Goal: Task Accomplishment & Management: Manage account settings

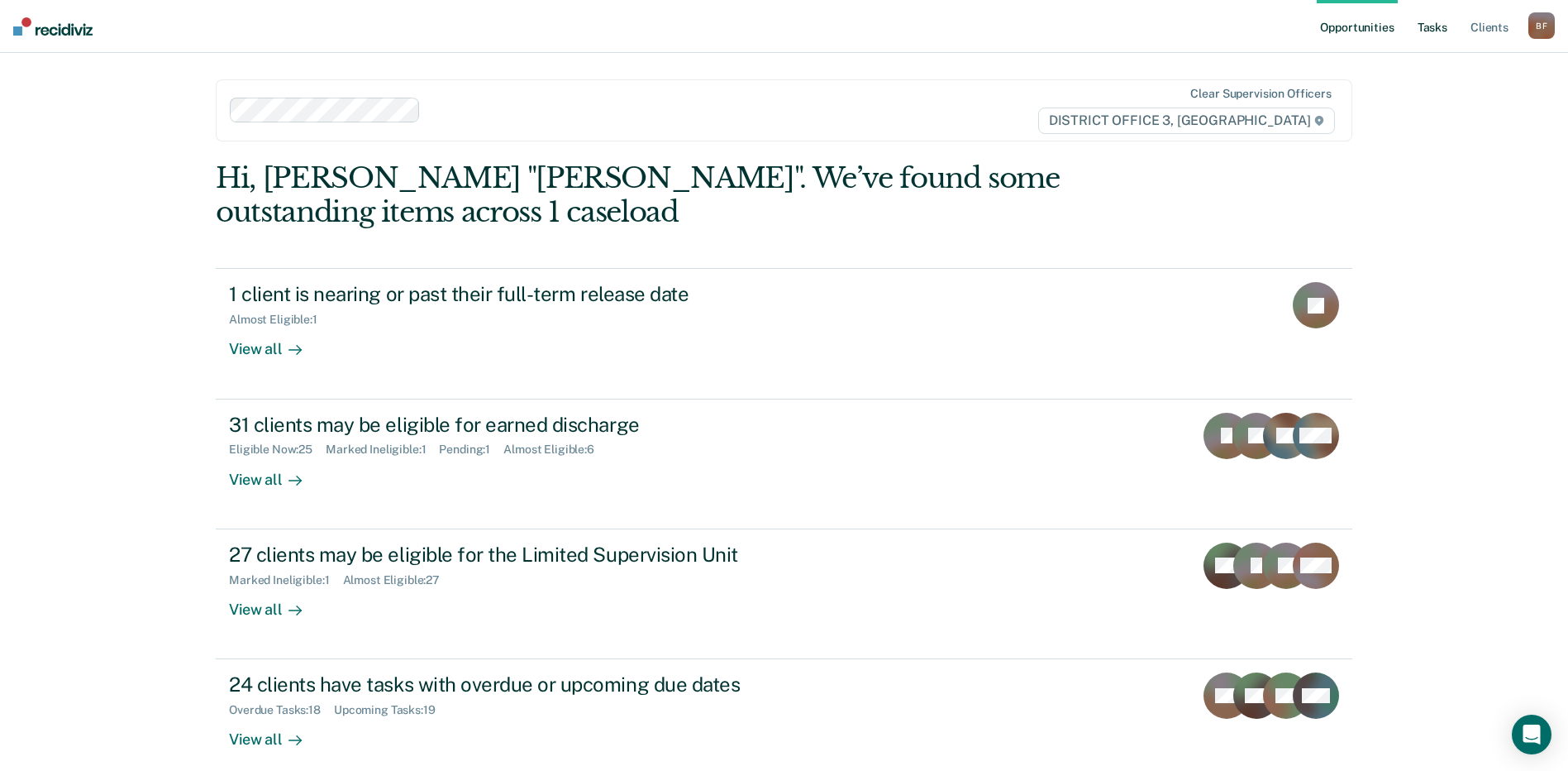
click at [1437, 27] on link "Tasks" at bounding box center [1432, 27] width 37 height 53
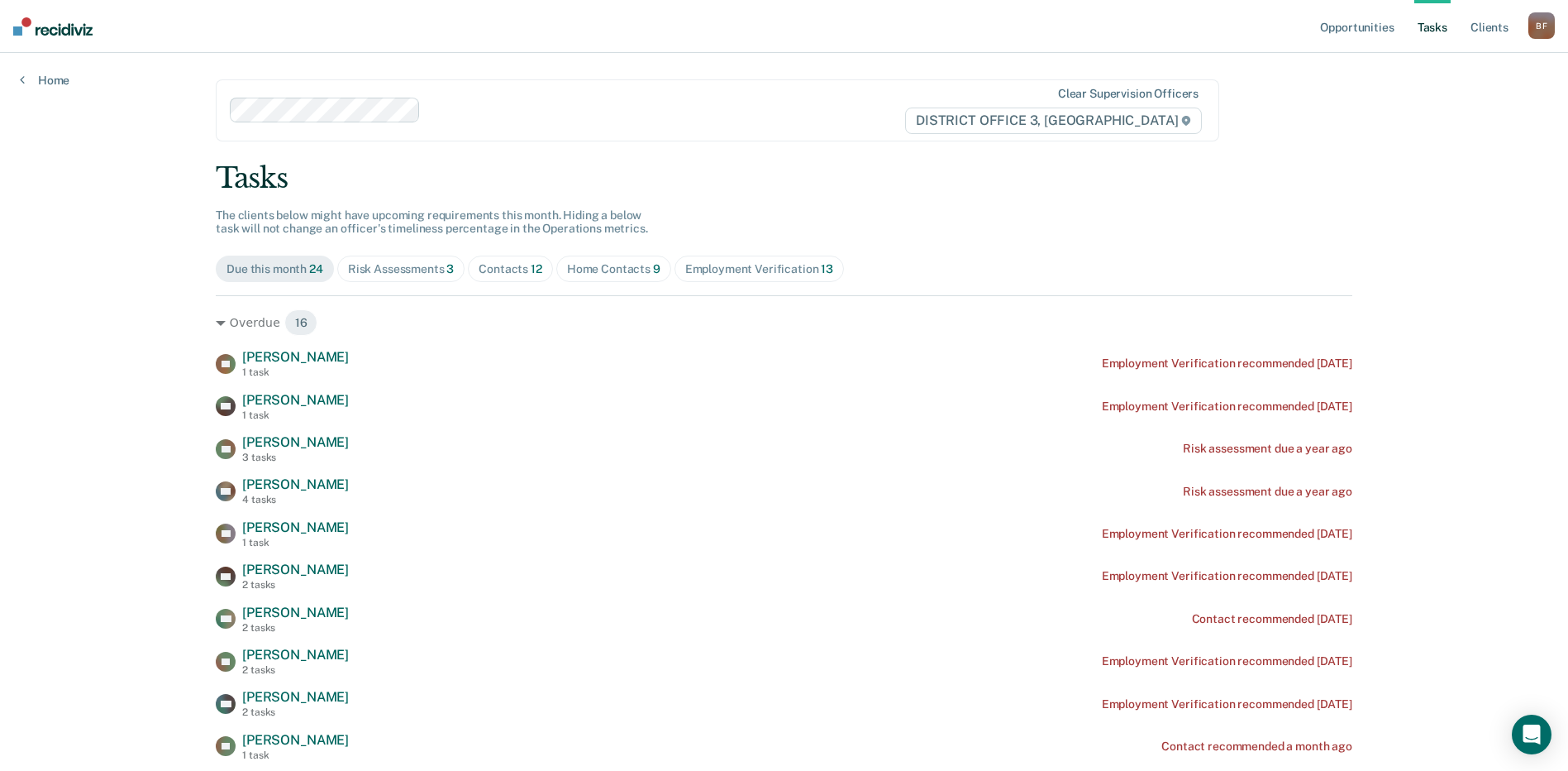
click at [357, 268] on div "Risk Assessments 3" at bounding box center [402, 269] width 107 height 14
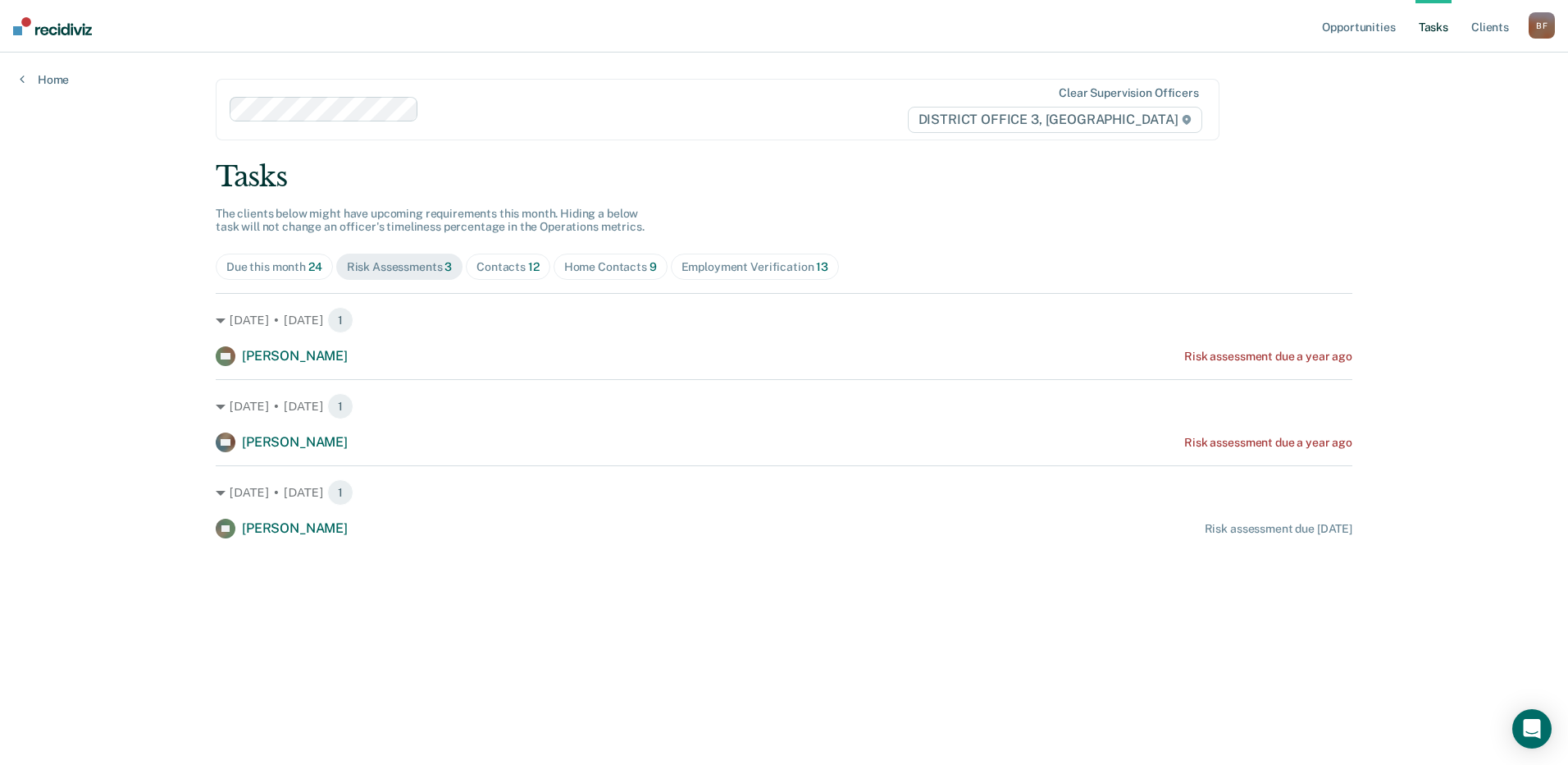
click at [624, 267] on div "Home Contacts 9" at bounding box center [610, 266] width 93 height 14
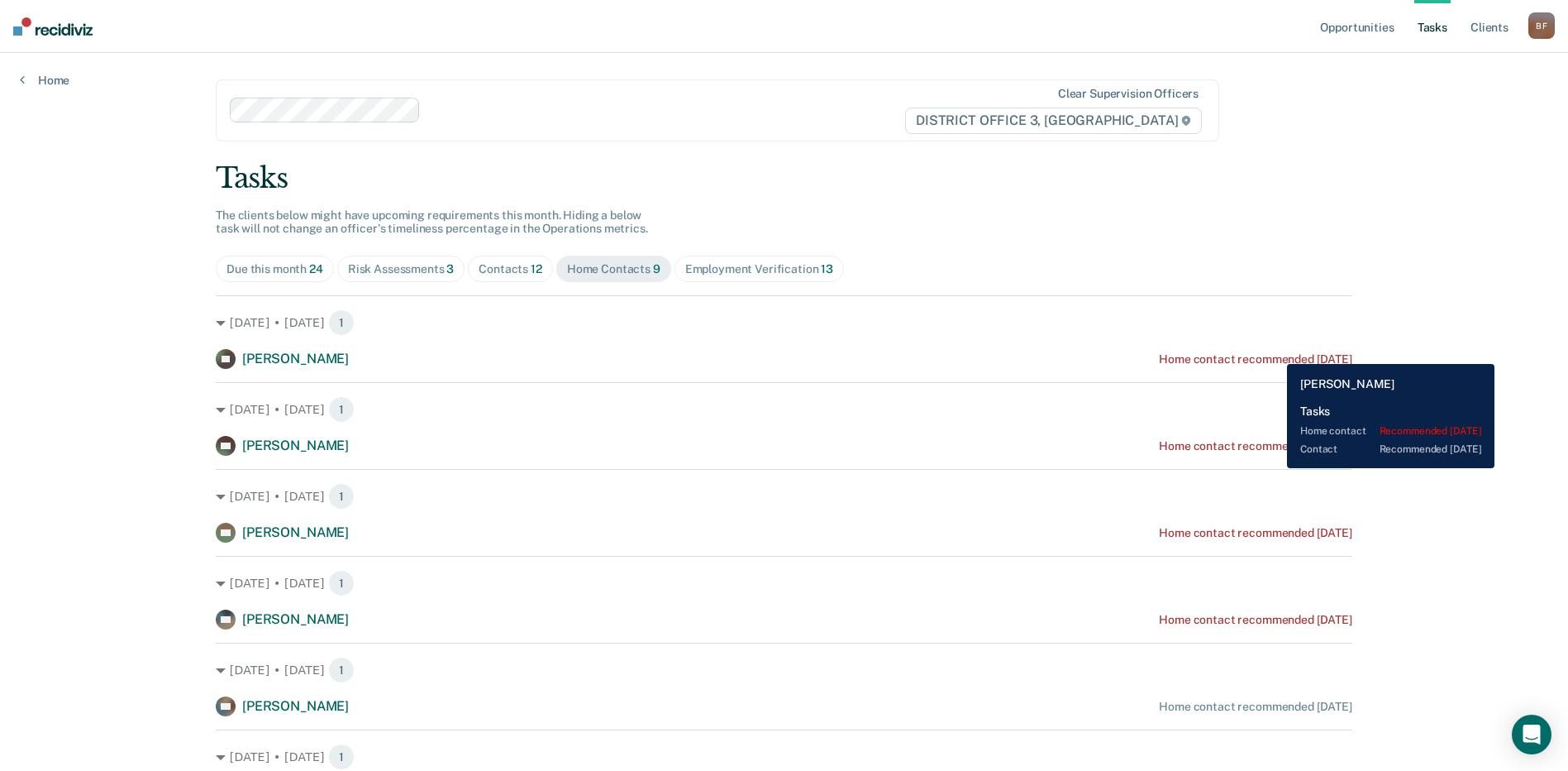
click at [1271, 352] on div "Home contact recommended [DATE]" at bounding box center [1255, 359] width 193 height 14
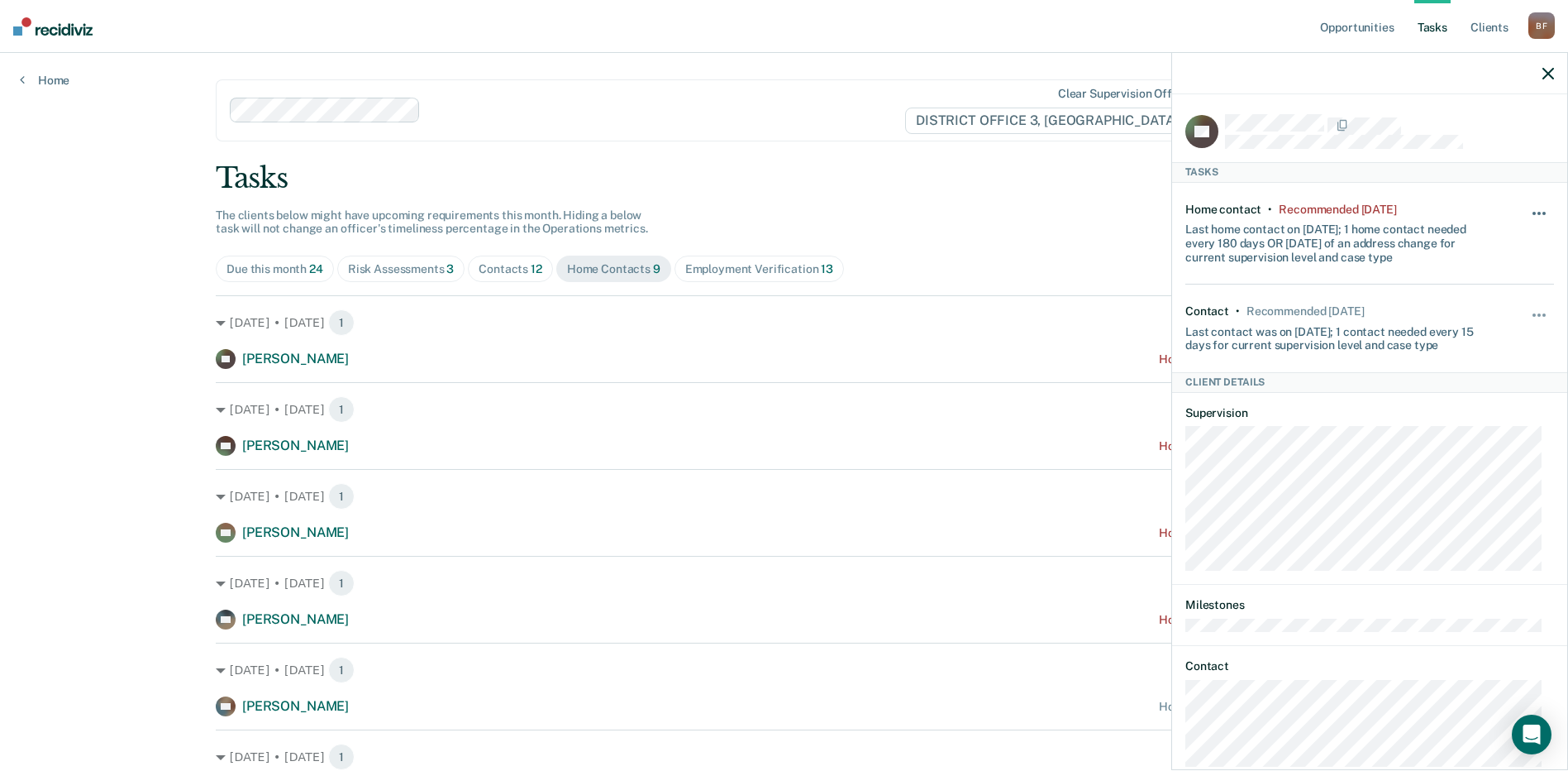
click at [1526, 211] on button "button" at bounding box center [1539, 221] width 28 height 27
click at [1480, 318] on button "30 days" at bounding box center [1494, 318] width 119 height 27
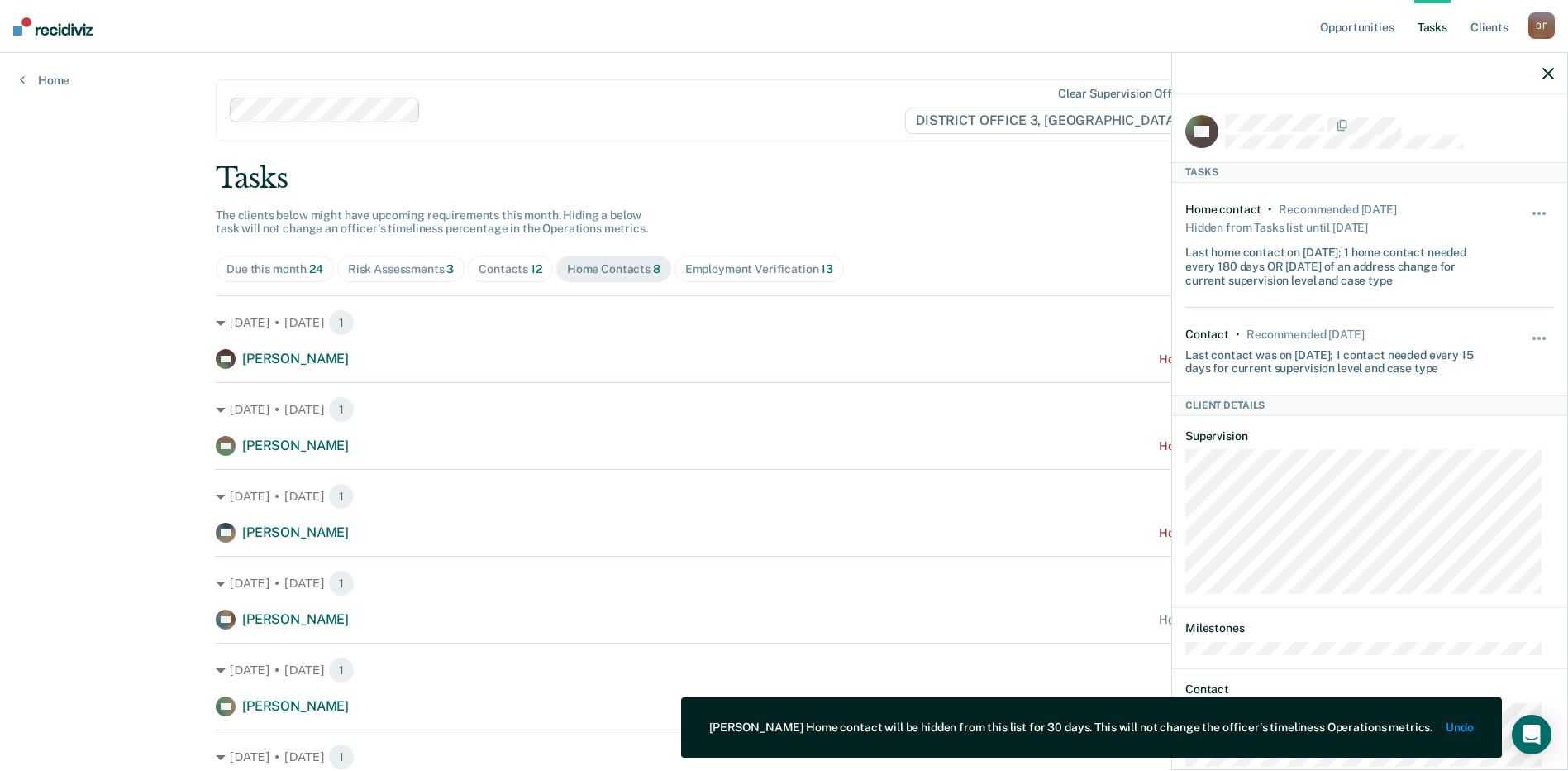
click at [1553, 74] on icon "button" at bounding box center [1548, 74] width 12 height 12
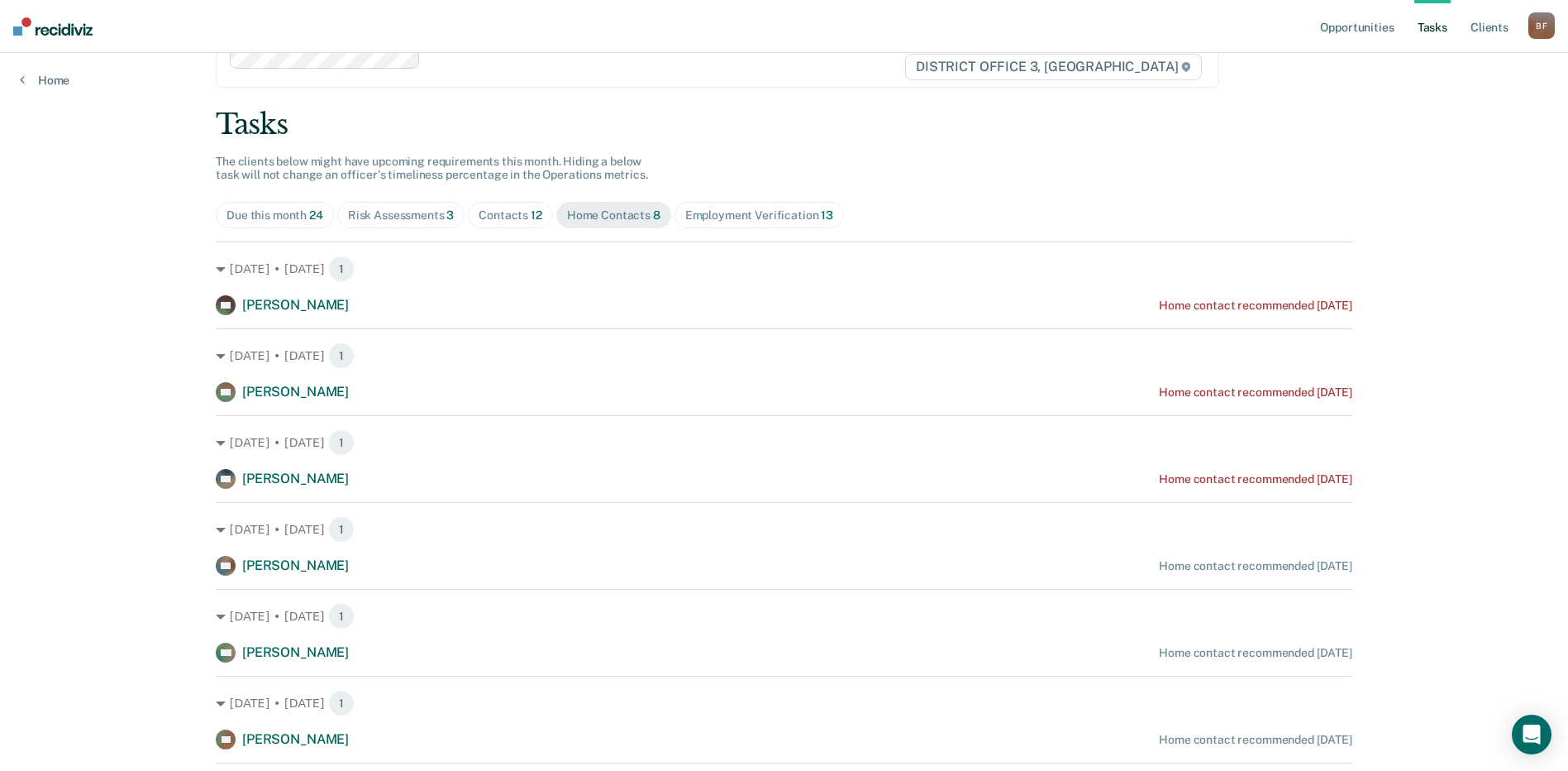
scroll to position [83, 0]
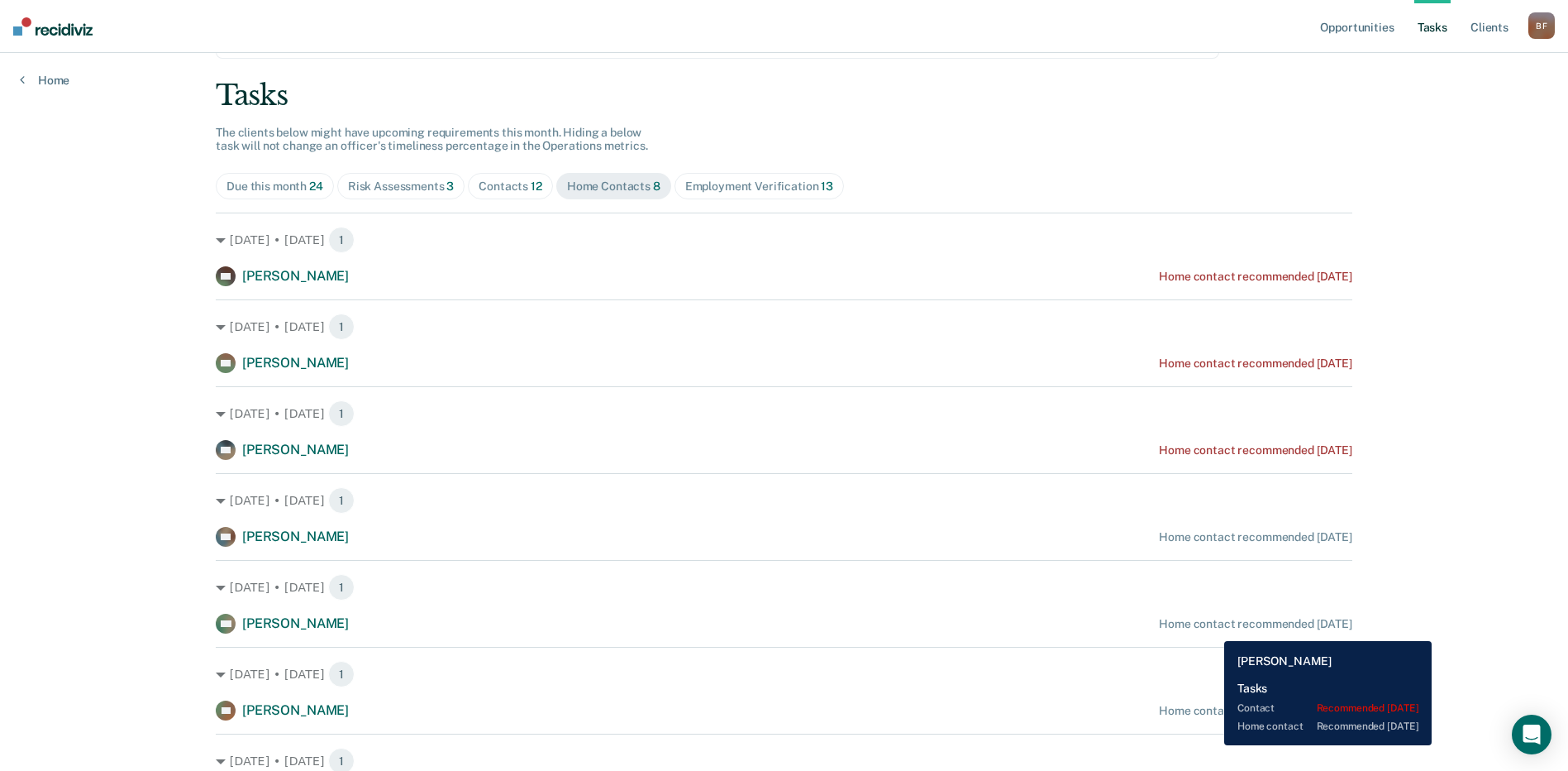
click at [1212, 628] on div "Home contact recommended [DATE]" at bounding box center [1255, 624] width 193 height 14
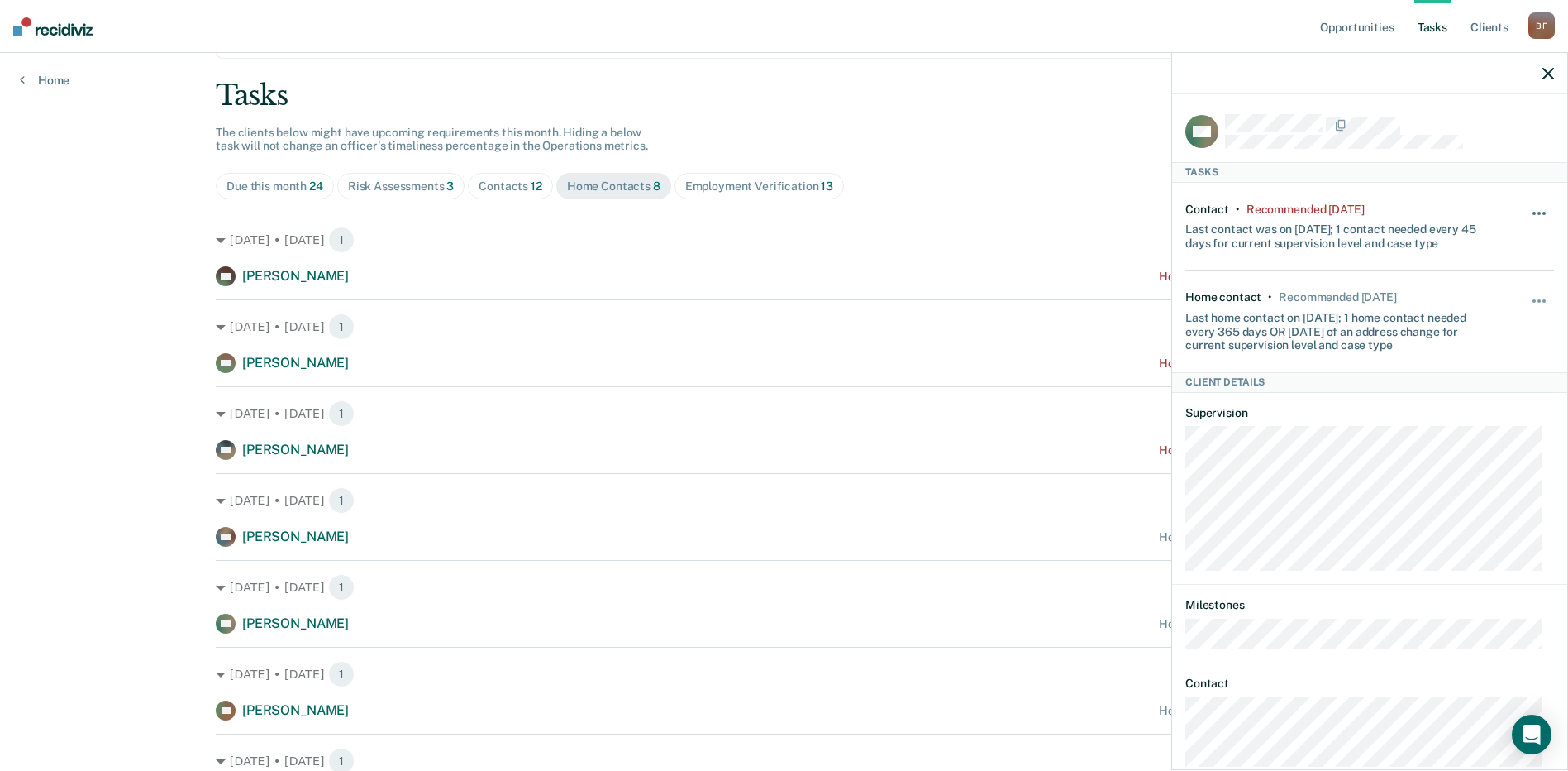
click at [1526, 208] on button "button" at bounding box center [1539, 221] width 28 height 27
click at [1472, 323] on button "30 days" at bounding box center [1494, 318] width 119 height 27
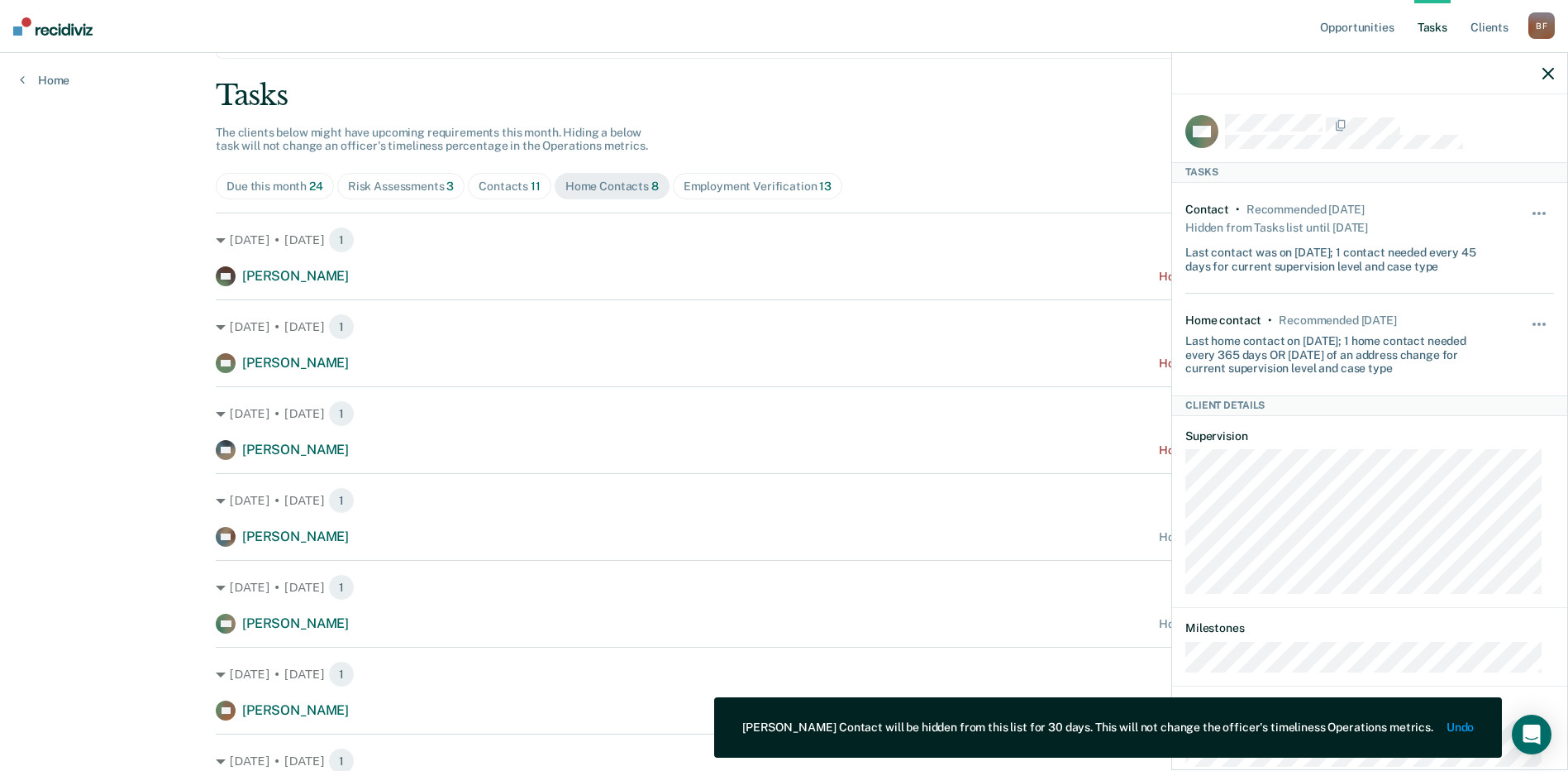
click at [1543, 68] on icon "button" at bounding box center [1548, 74] width 12 height 12
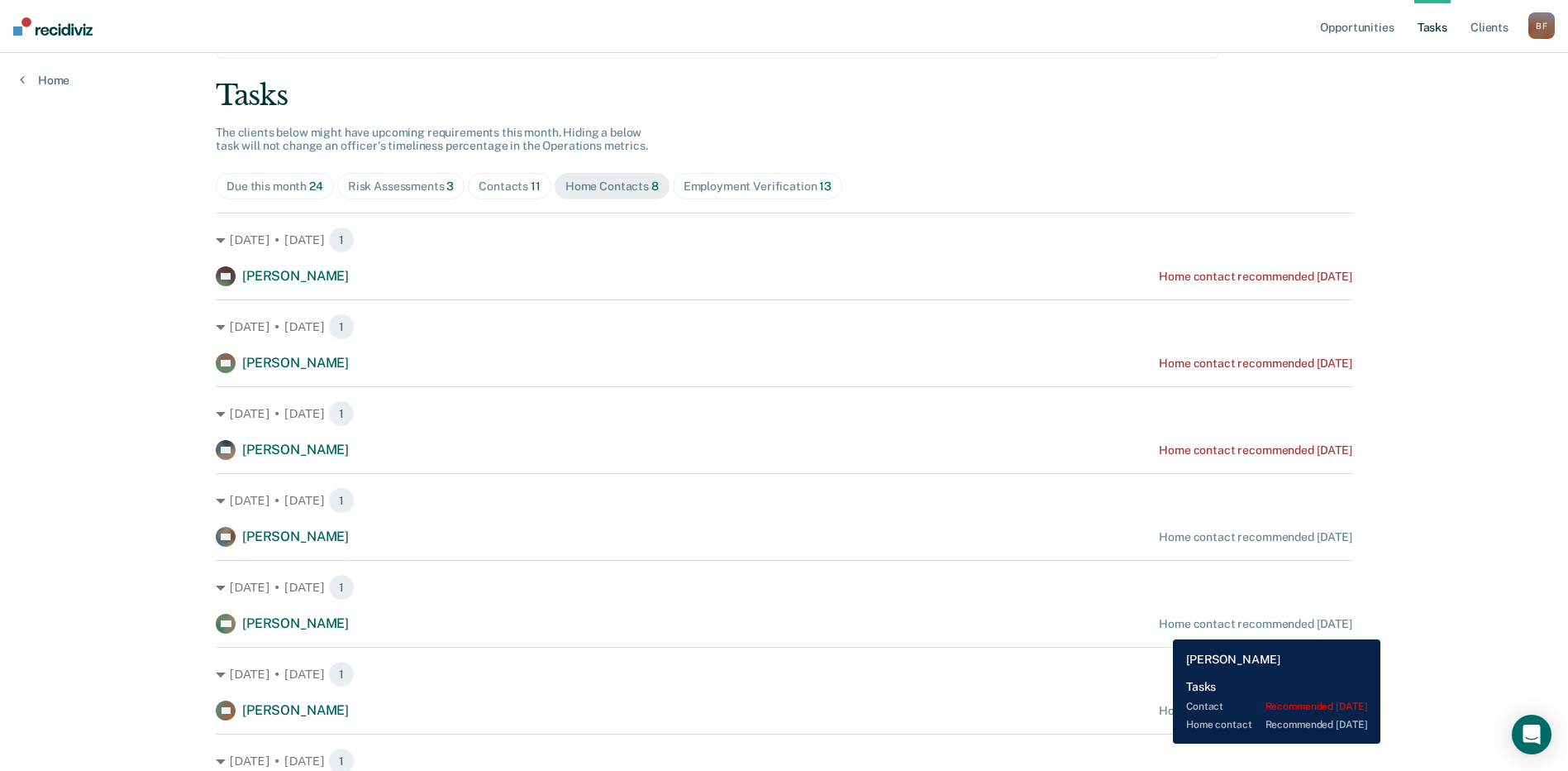
click at [1160, 622] on div "Home contact recommended [DATE]" at bounding box center [1255, 624] width 193 height 14
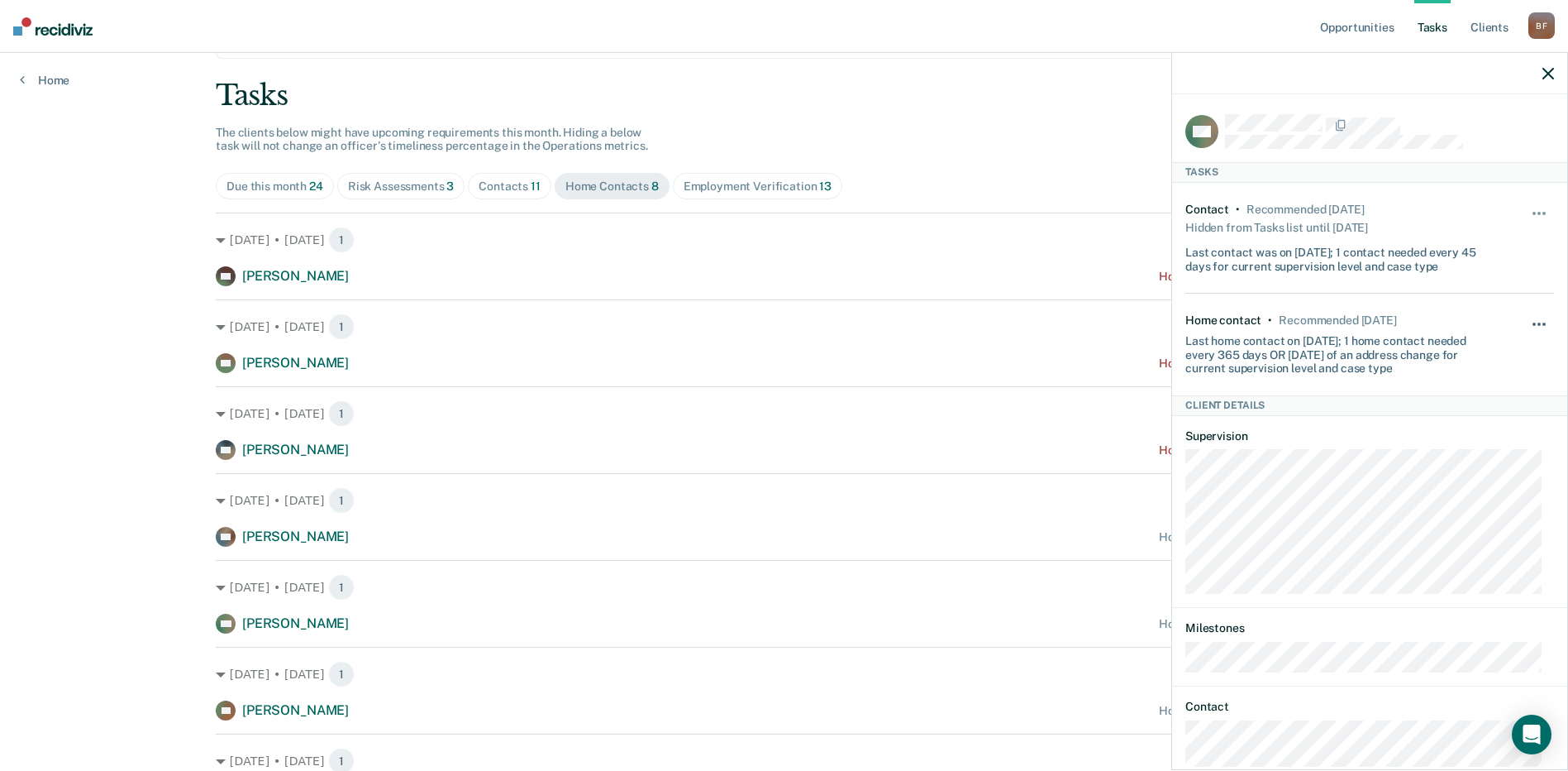
click at [1537, 323] on span "button" at bounding box center [1538, 324] width 3 height 3
click at [1464, 433] on button "30 days" at bounding box center [1494, 429] width 119 height 27
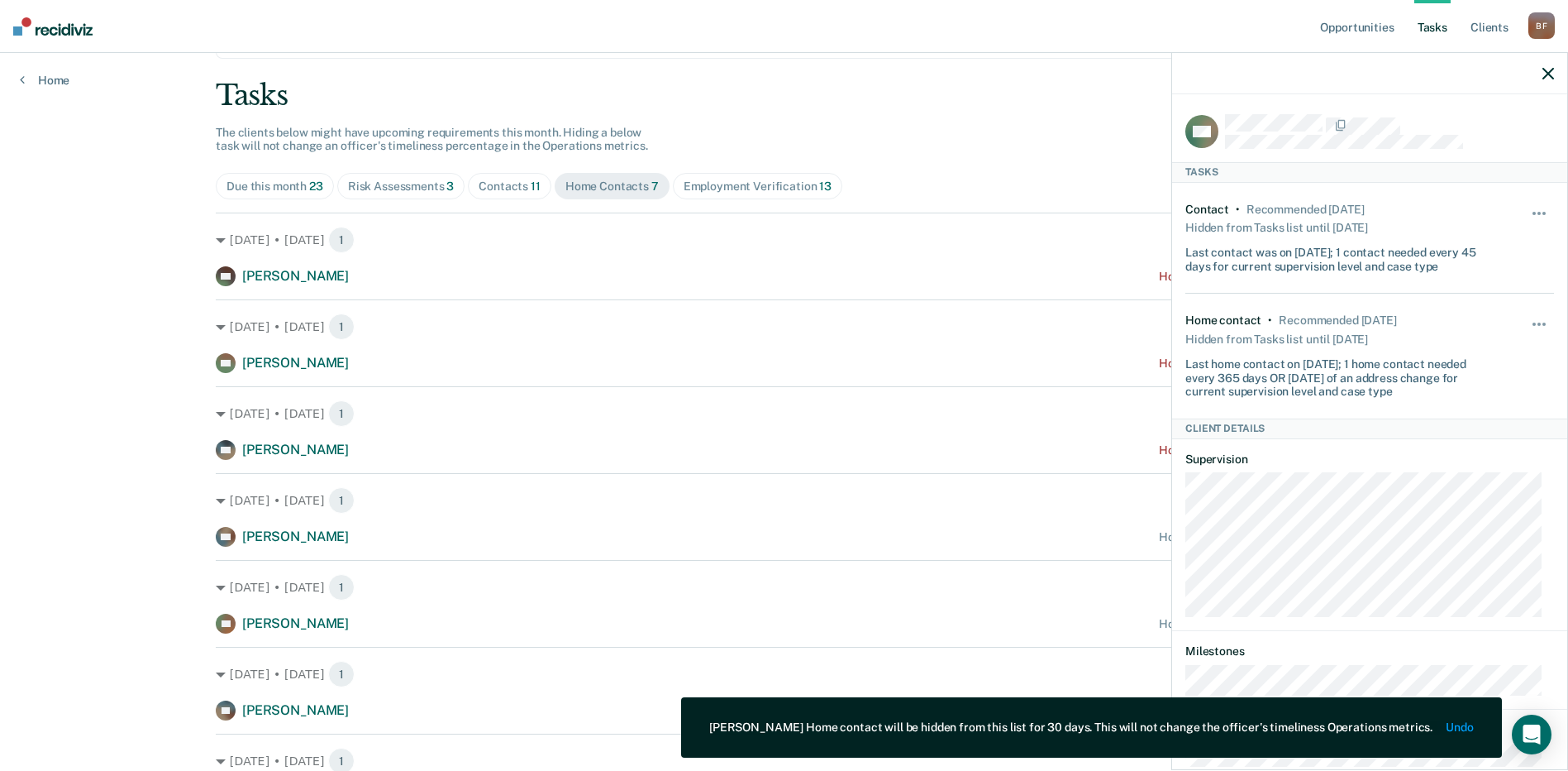
click at [1542, 72] on icon "button" at bounding box center [1548, 74] width 12 height 12
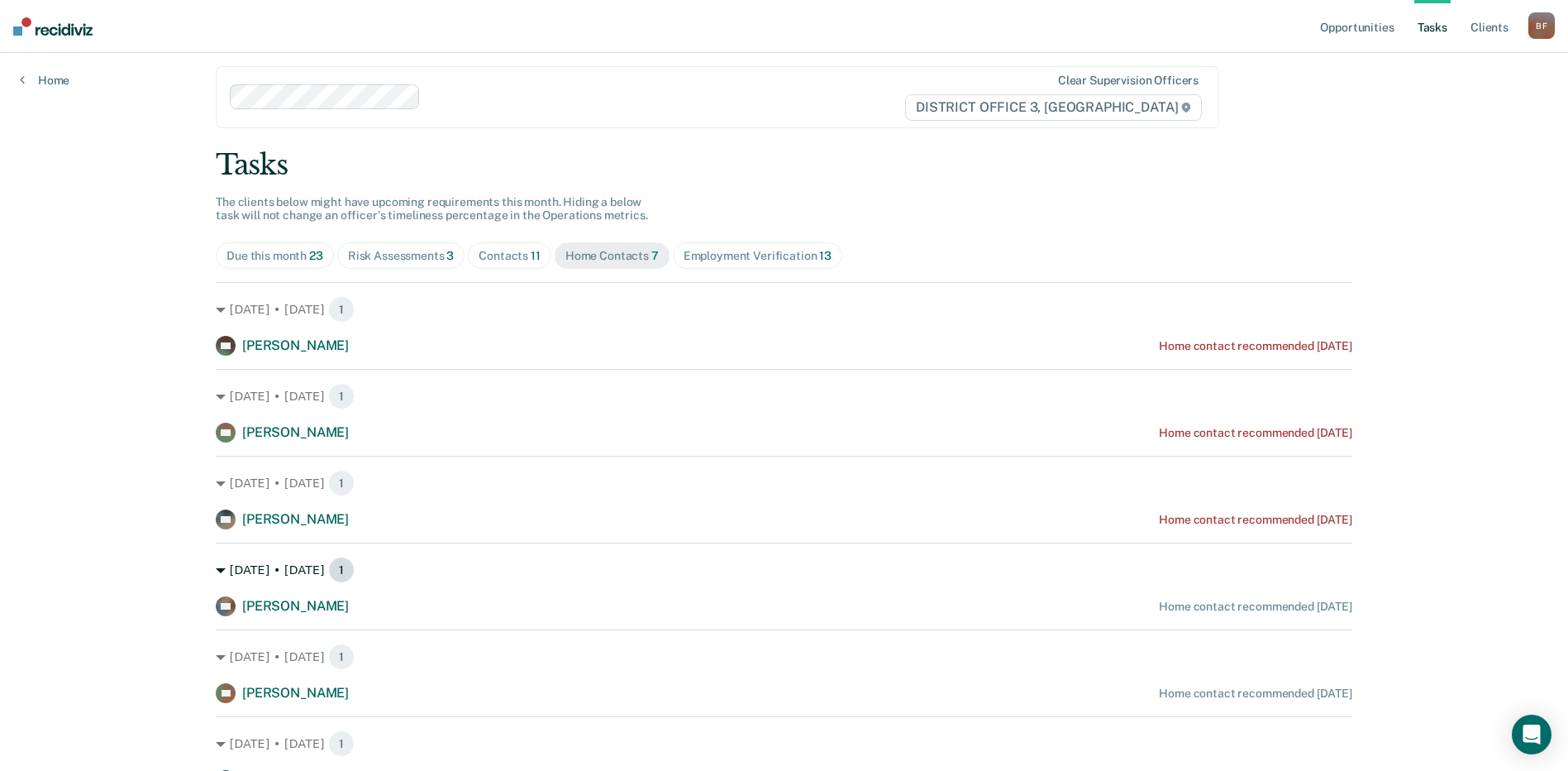
scroll to position [0, 0]
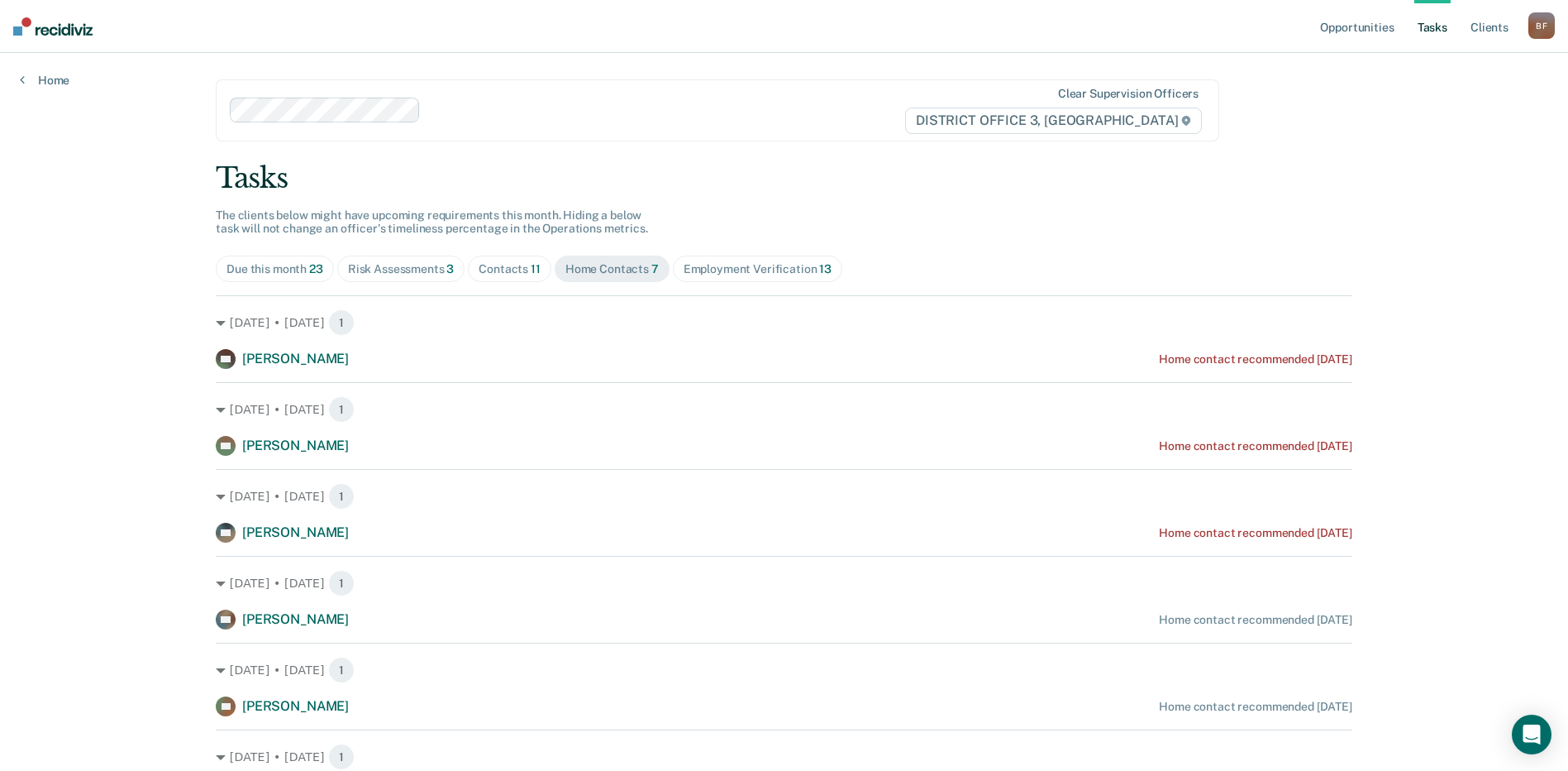
click at [523, 270] on div "Contacts 11" at bounding box center [509, 269] width 62 height 14
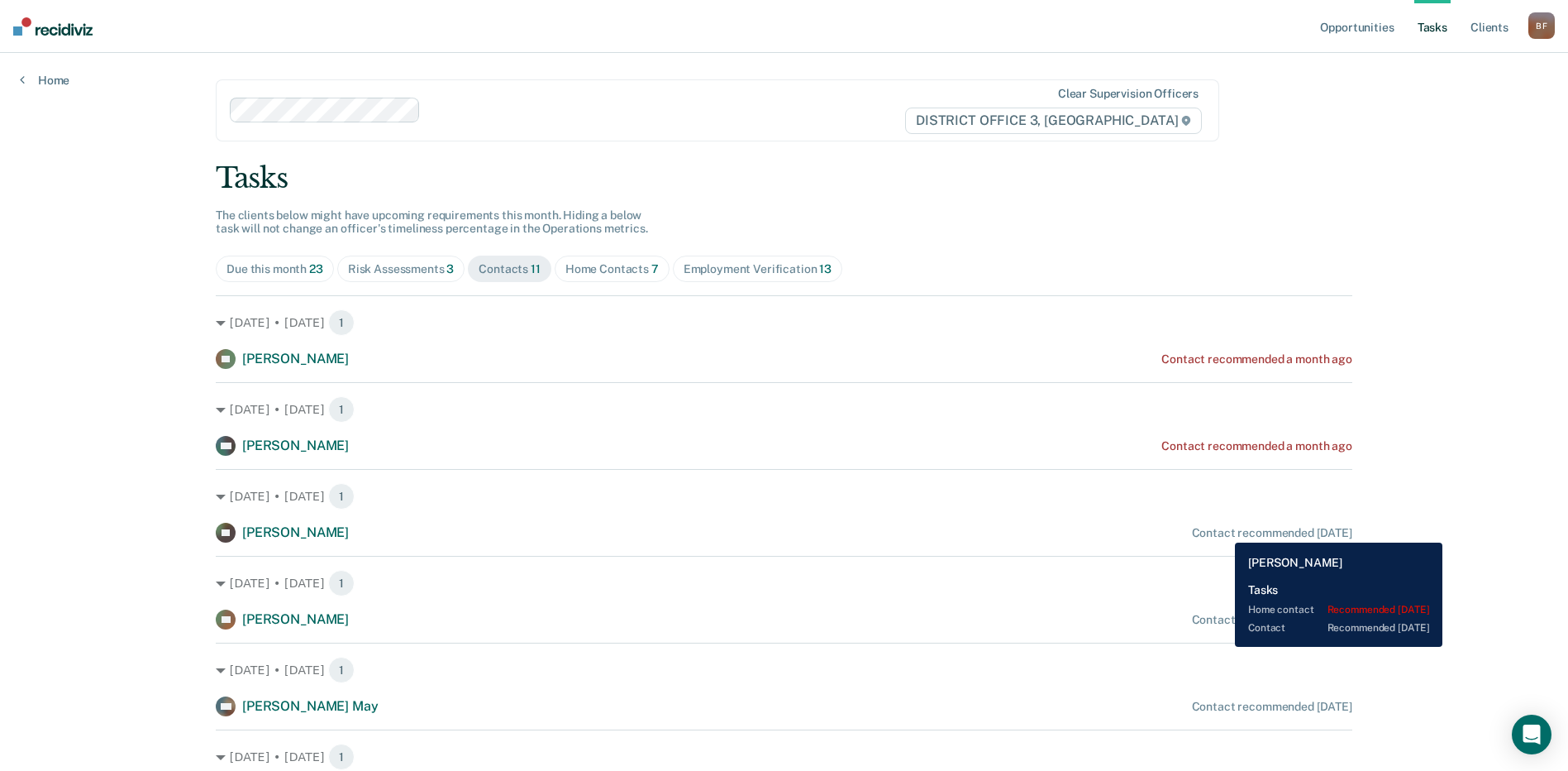
click at [1223, 529] on div "Contact recommended [DATE]" at bounding box center [1272, 533] width 160 height 14
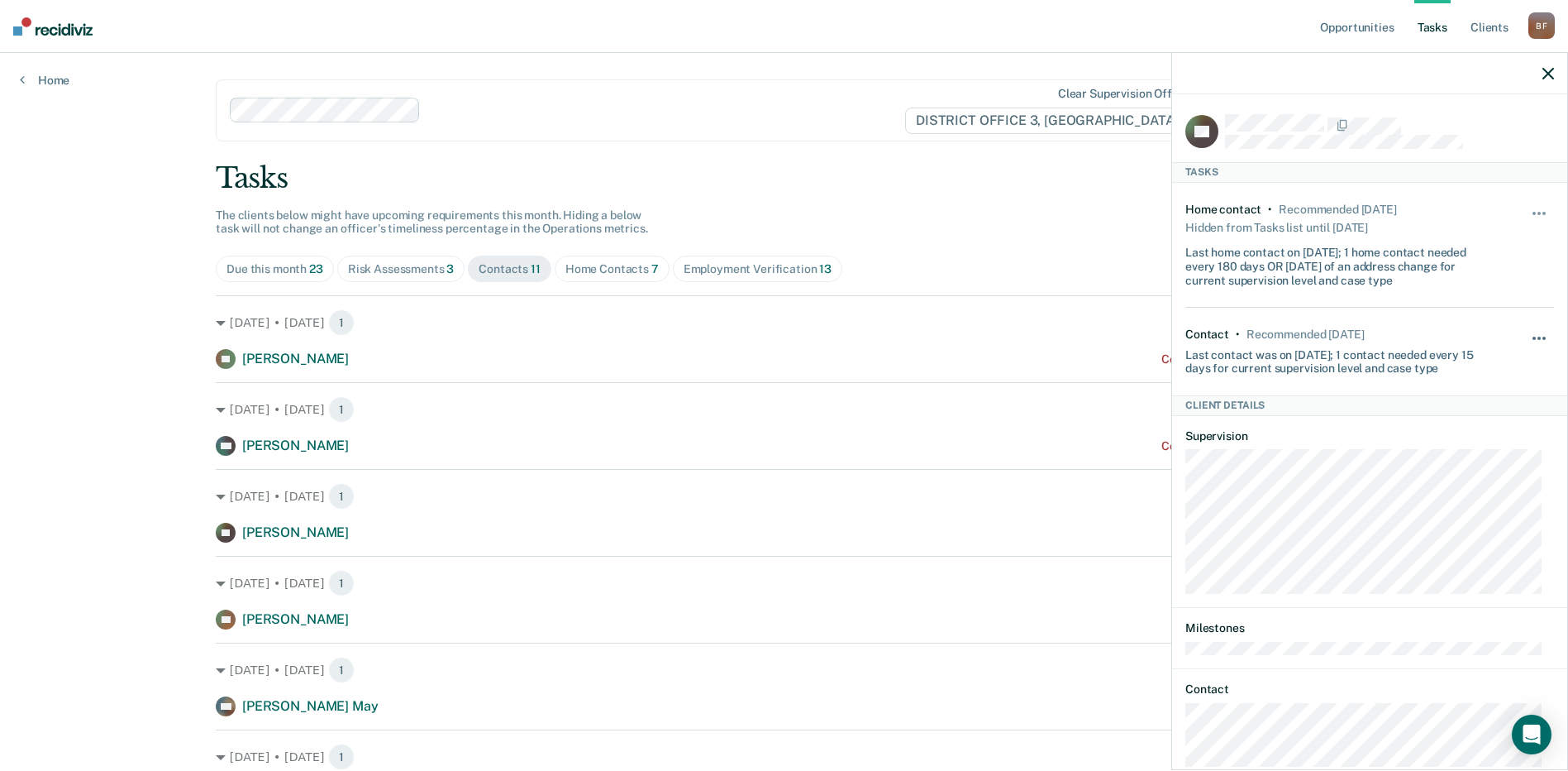
click at [1529, 333] on button "button" at bounding box center [1539, 346] width 28 height 27
click at [1473, 440] on button "30 days" at bounding box center [1494, 442] width 119 height 27
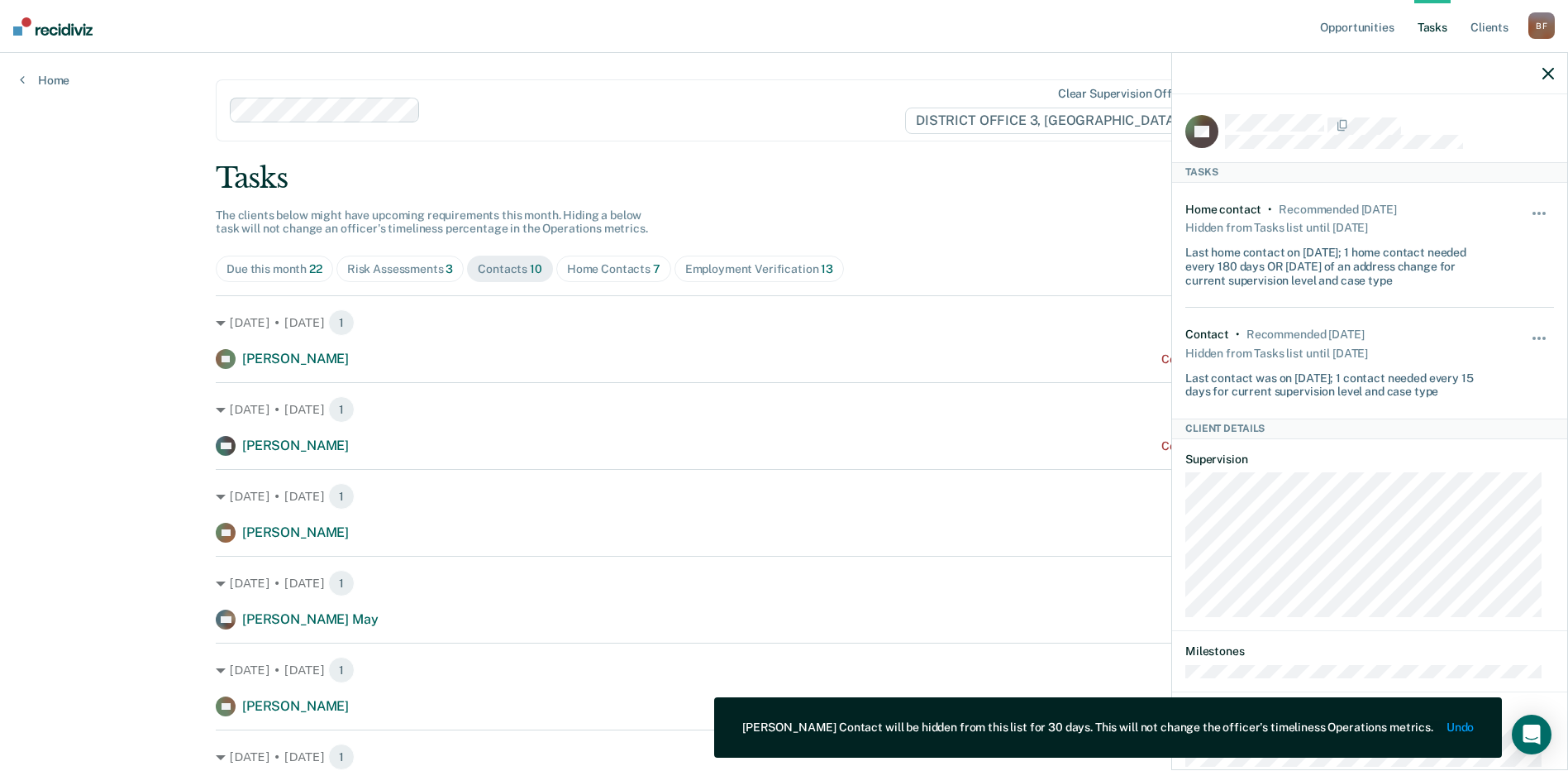
drag, startPoint x: 1553, startPoint y: 74, endPoint x: 1538, endPoint y: 80, distance: 16.2
click at [1553, 74] on icon "button" at bounding box center [1548, 74] width 12 height 12
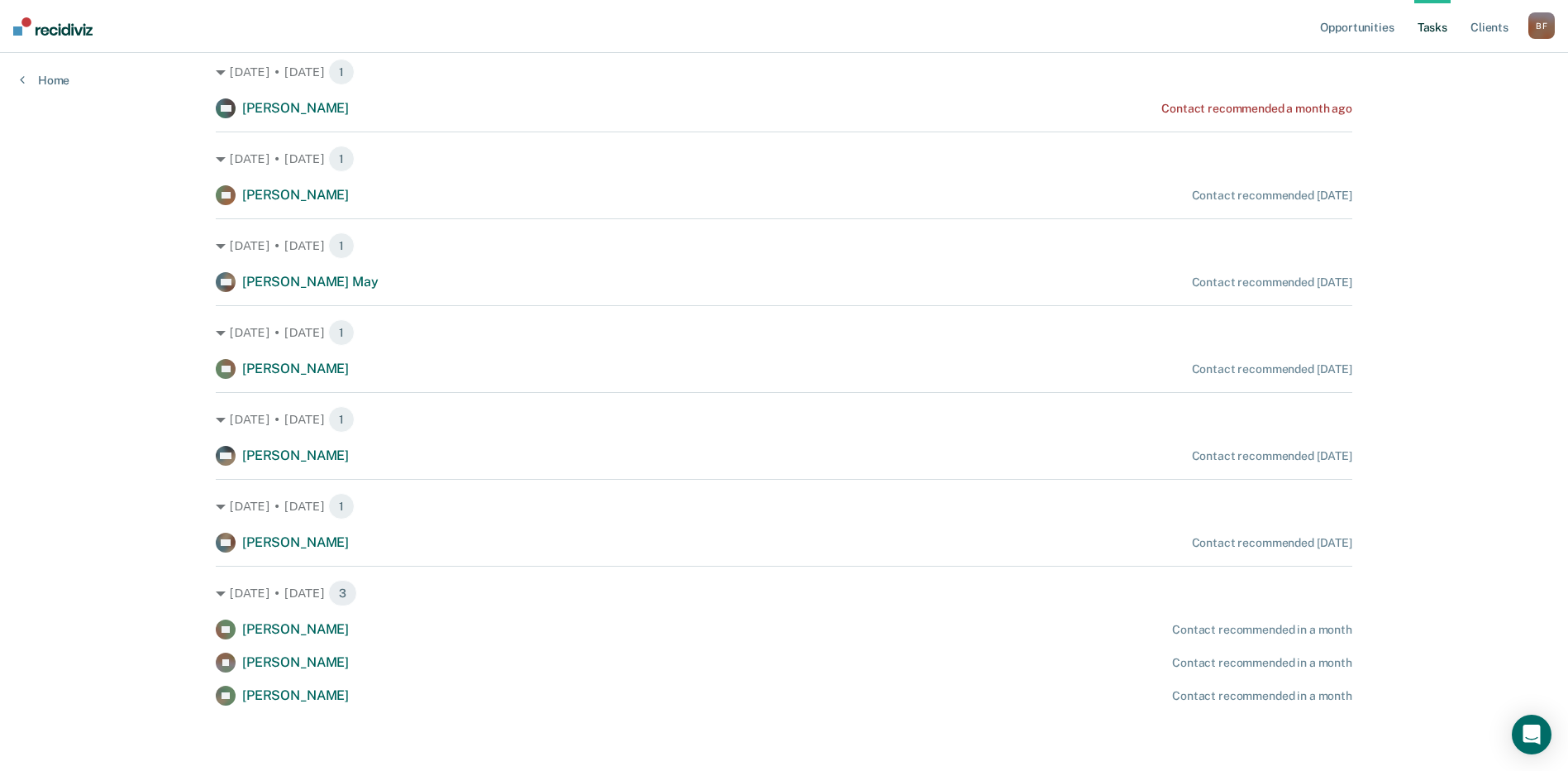
scroll to position [339, 0]
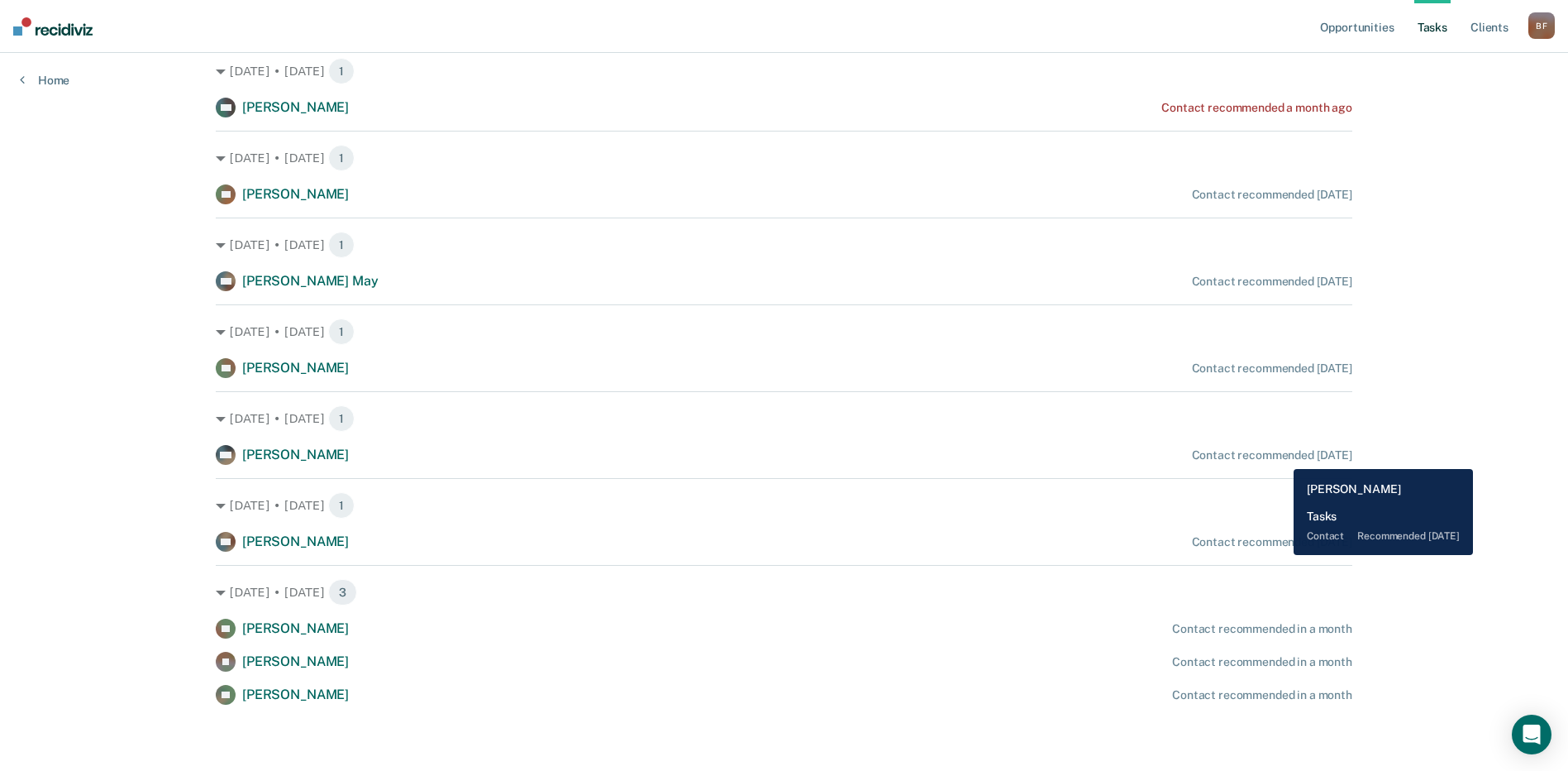
click at [1280, 455] on div "Contact recommended [DATE]" at bounding box center [1272, 455] width 160 height 14
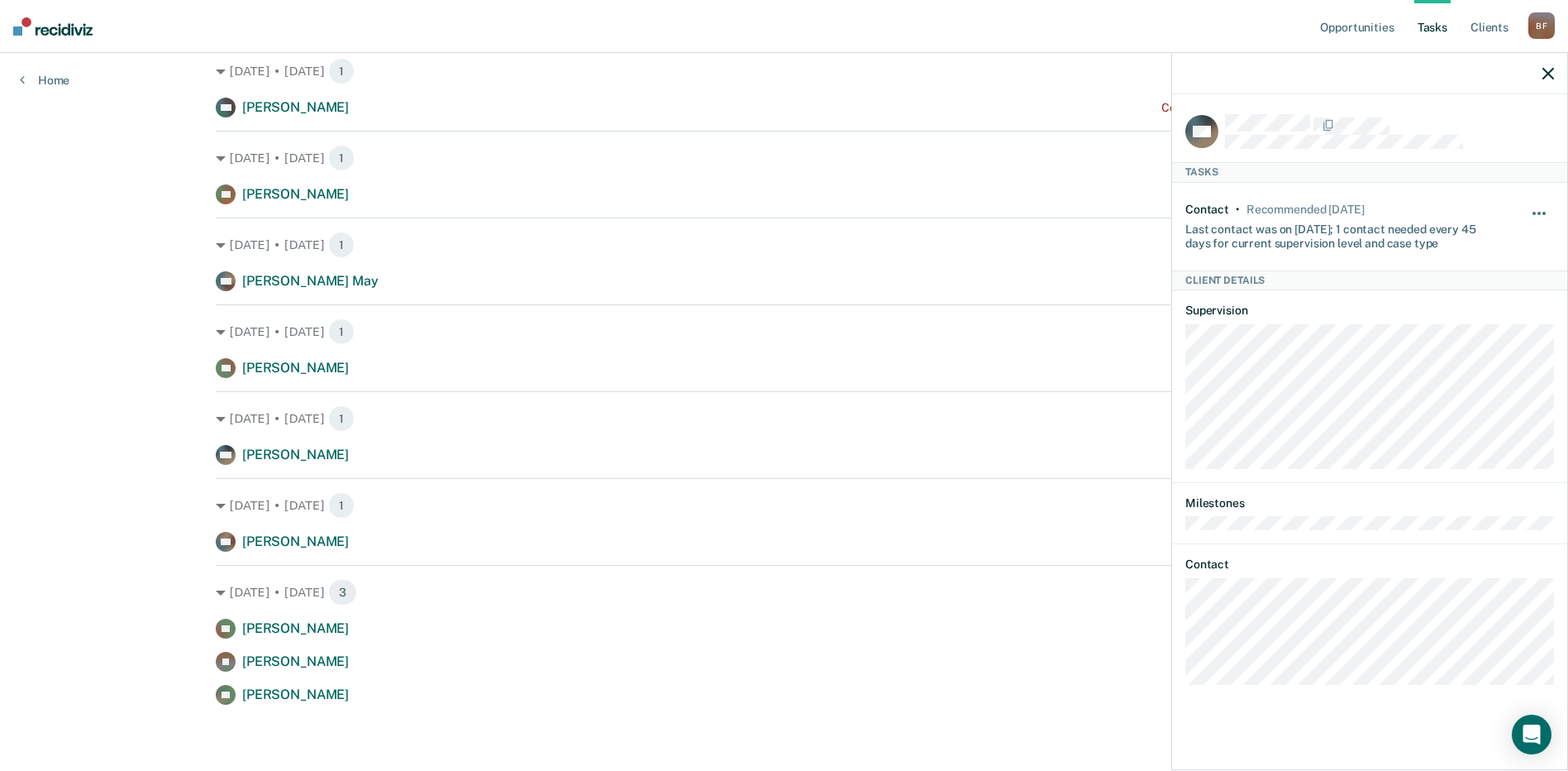
click at [1540, 209] on button "button" at bounding box center [1539, 221] width 28 height 27
click at [1494, 317] on button "30 days" at bounding box center [1494, 318] width 119 height 27
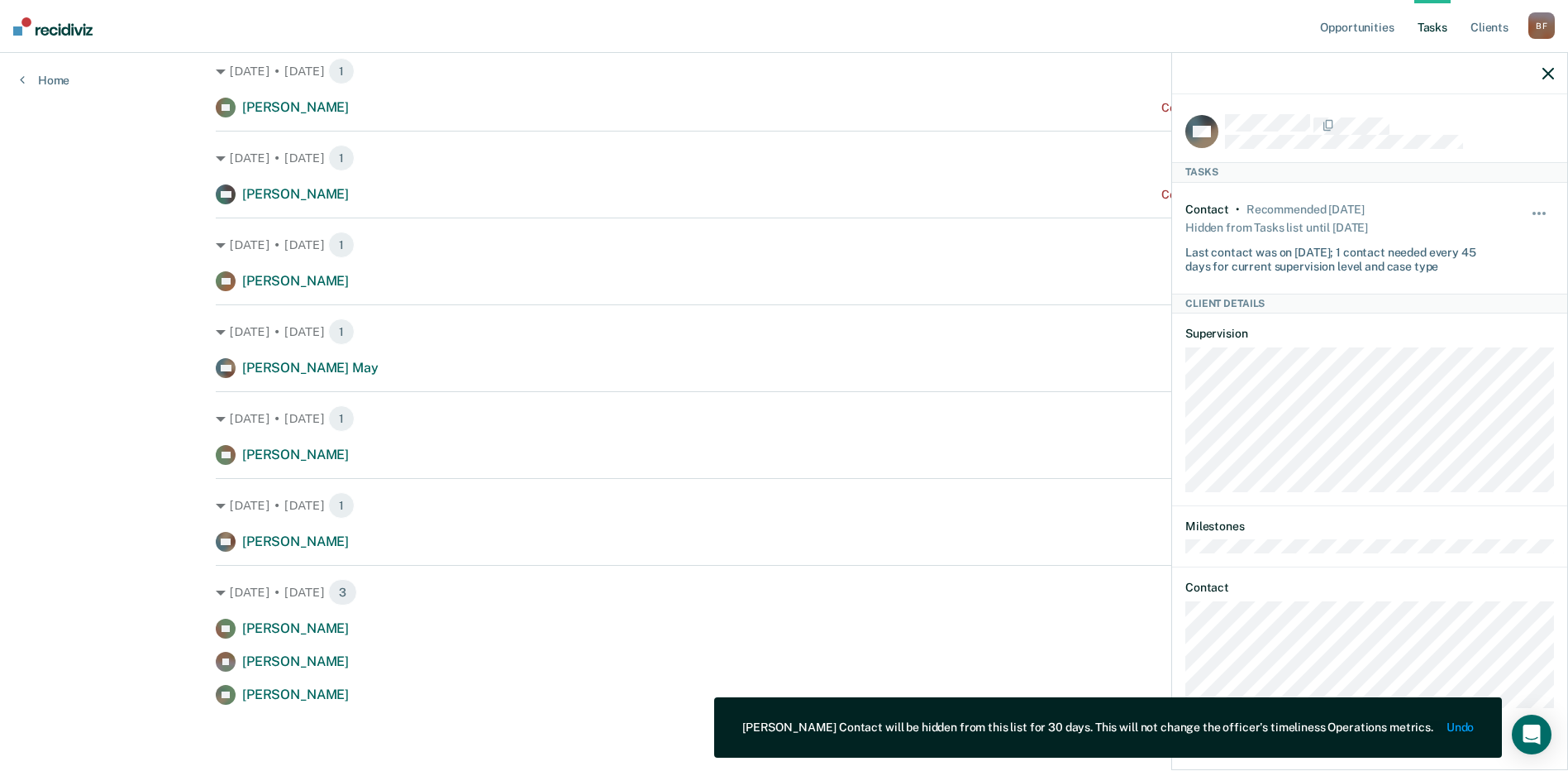
click at [1553, 69] on div at bounding box center [1370, 74] width 395 height 41
click at [1547, 74] on icon "button" at bounding box center [1548, 74] width 12 height 12
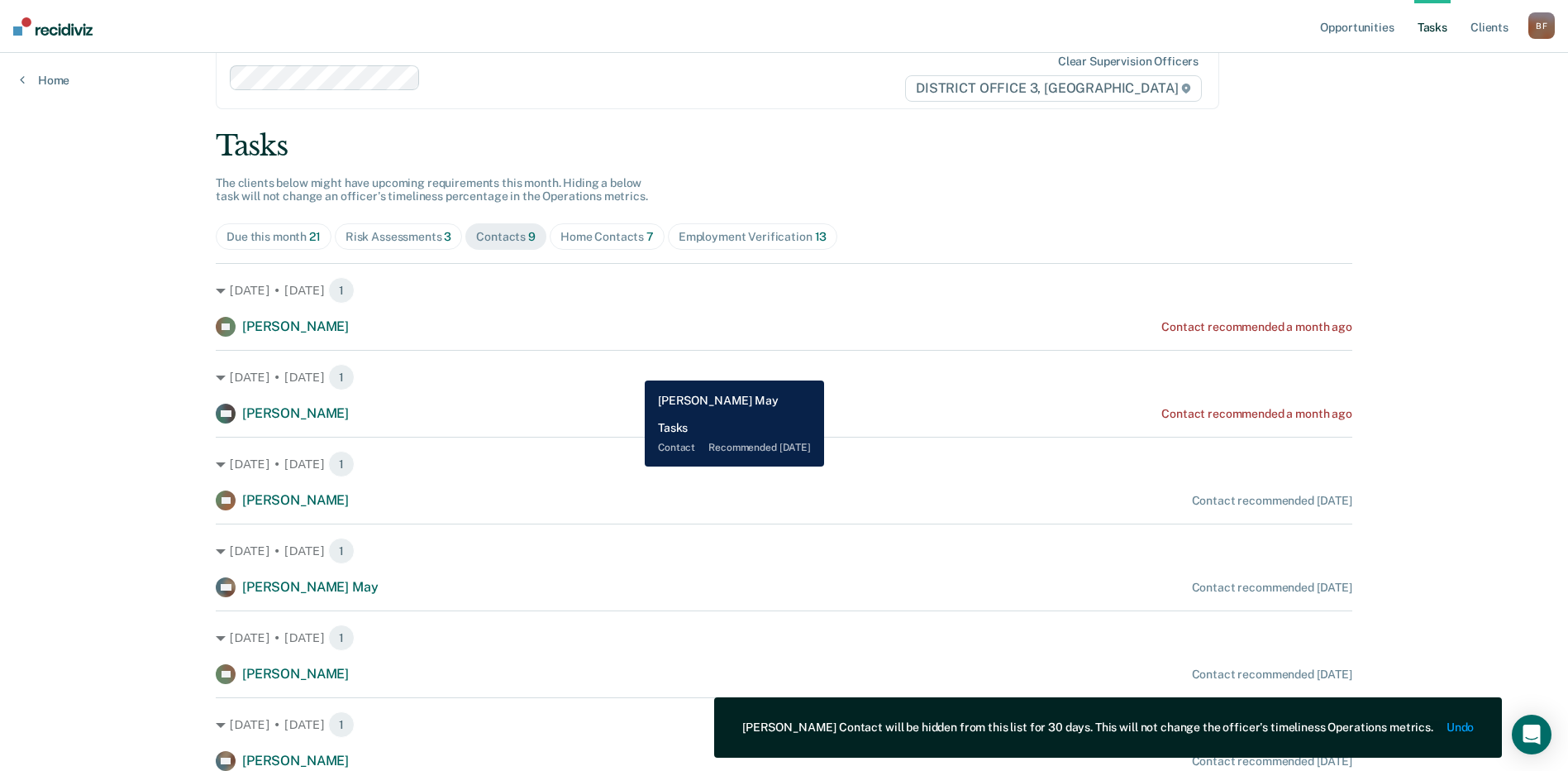
scroll to position [3, 0]
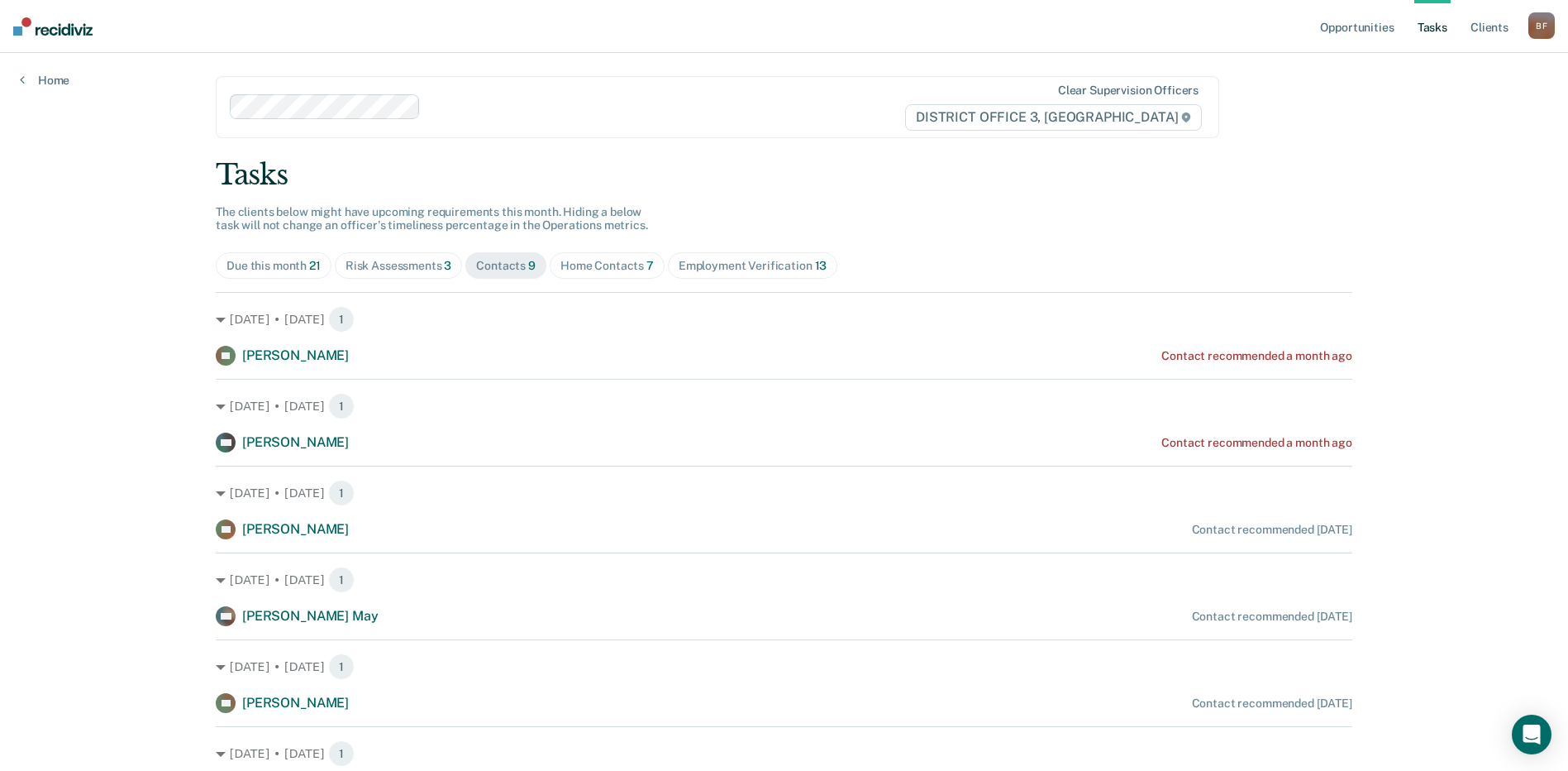
click at [382, 264] on div "Risk Assessments 3" at bounding box center [399, 266] width 107 height 14
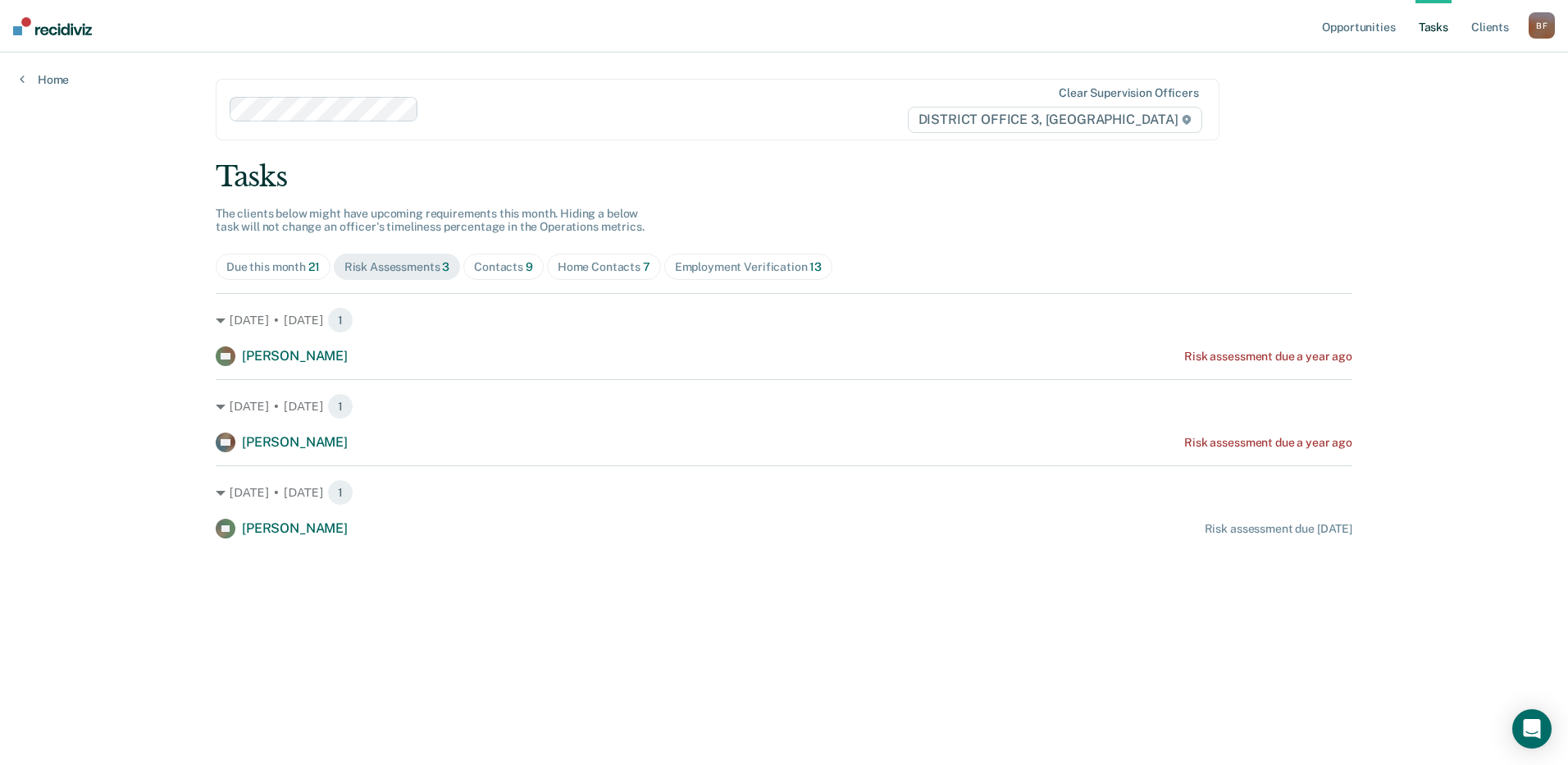
click at [512, 260] on div "Tasks The clients below might have upcoming requirements this month. Hiding a b…" at bounding box center [784, 349] width 1137 height 378
click at [510, 263] on div "Contacts 9" at bounding box center [503, 266] width 59 height 14
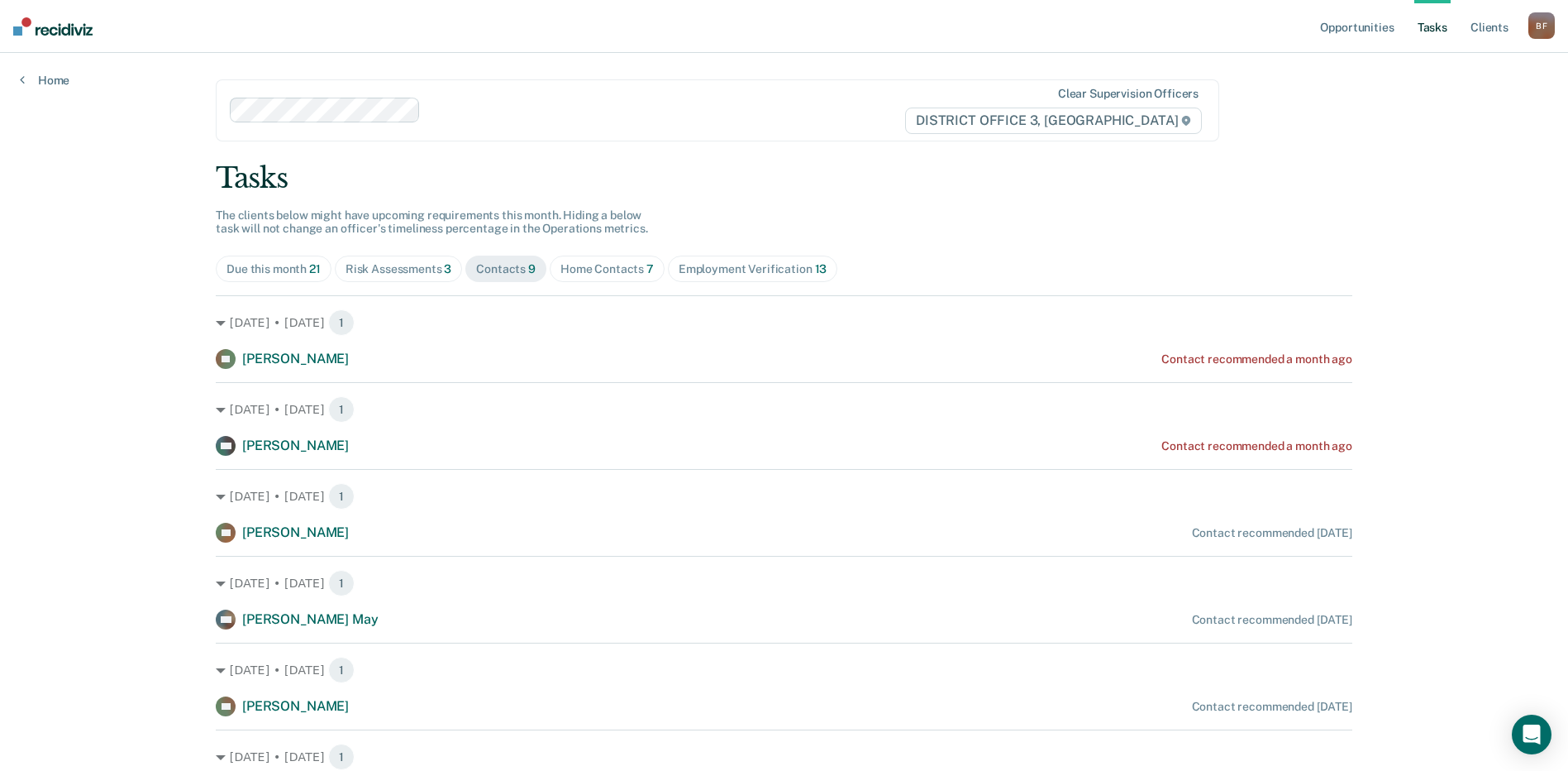
click at [595, 277] on span "Home Contacts 7" at bounding box center [607, 269] width 114 height 27
